Goal: Unclear: Unclear

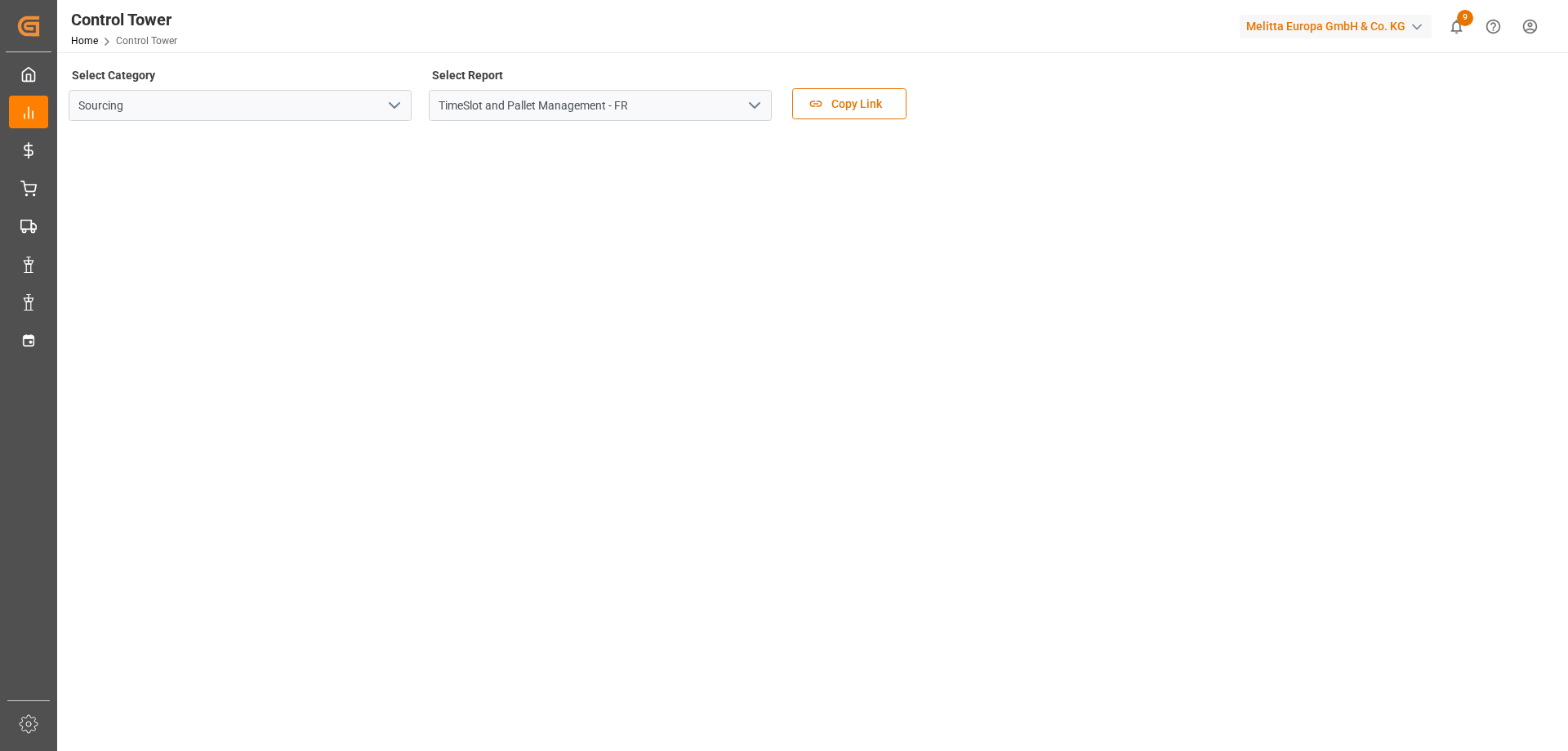
scroll to position [236, 0]
